Goal: Task Accomplishment & Management: Complete application form

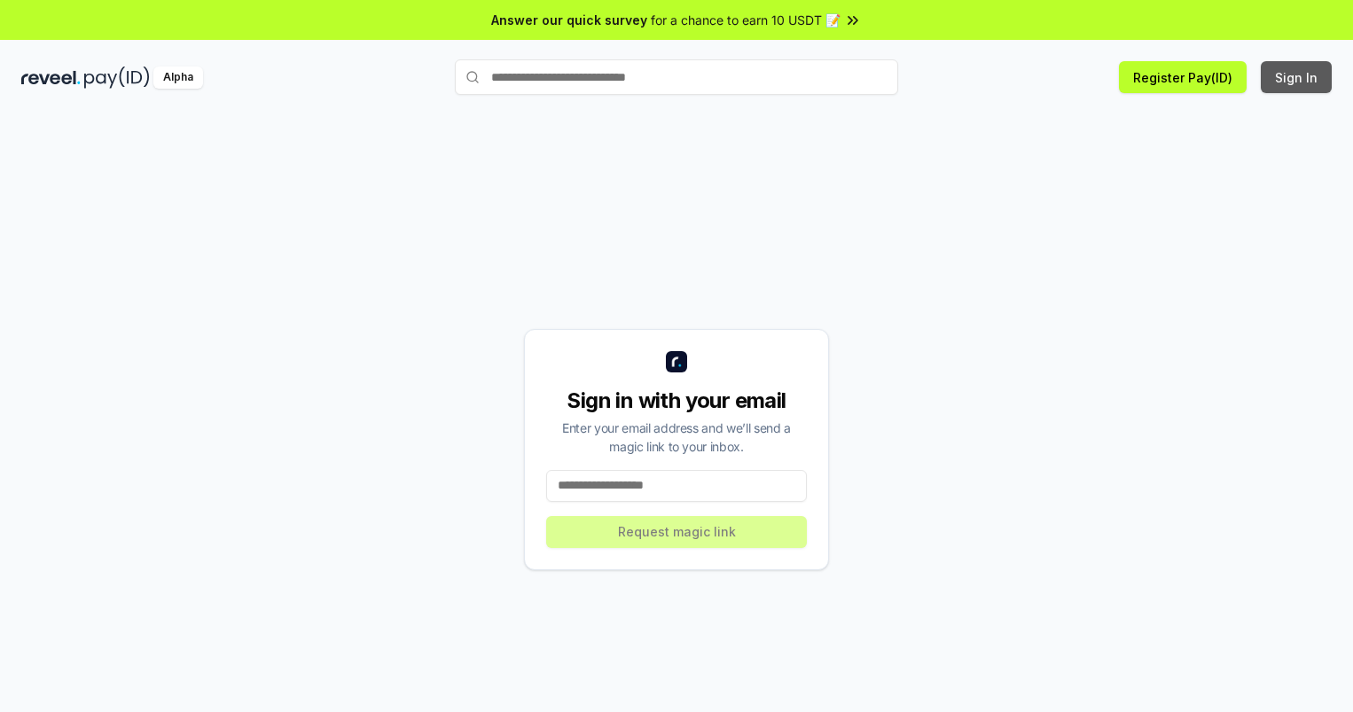
click at [1298, 77] on button "Sign In" at bounding box center [1296, 77] width 71 height 32
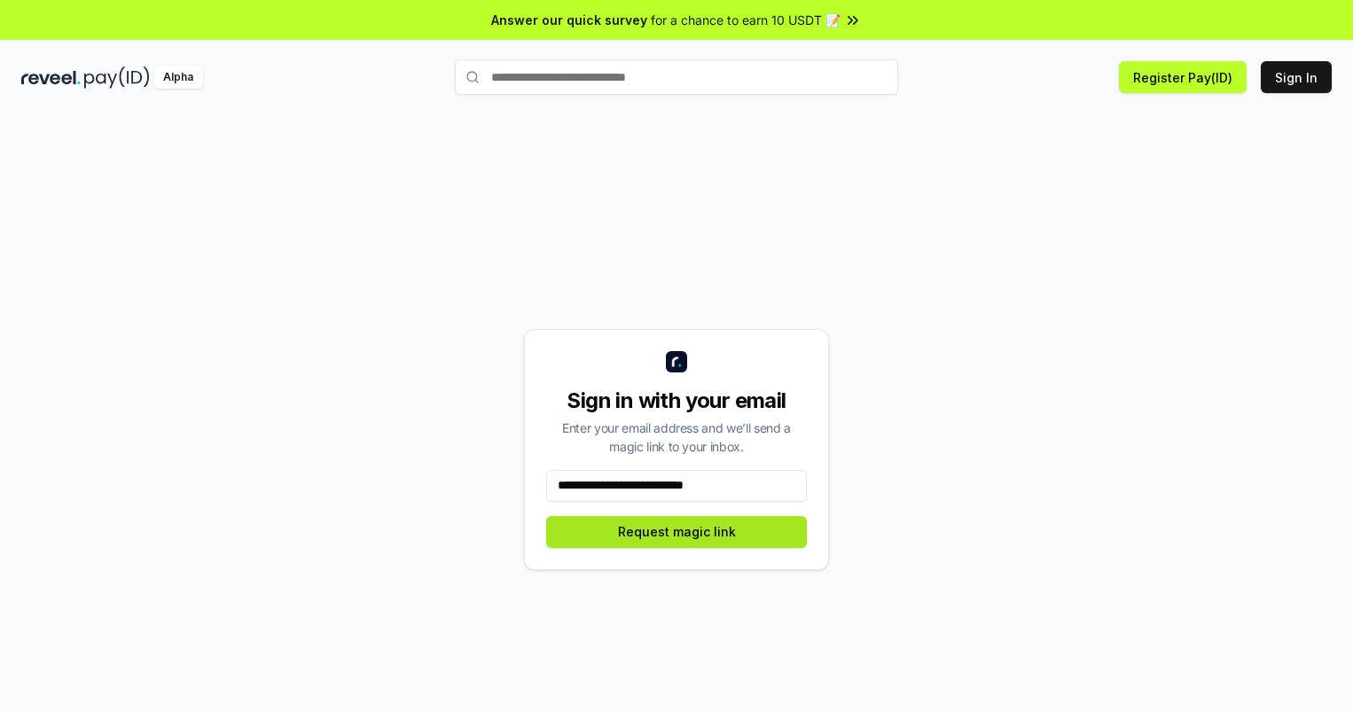
type input "**********"
click at [677, 531] on button "Request magic link" at bounding box center [676, 532] width 261 height 32
